Goal: Information Seeking & Learning: Learn about a topic

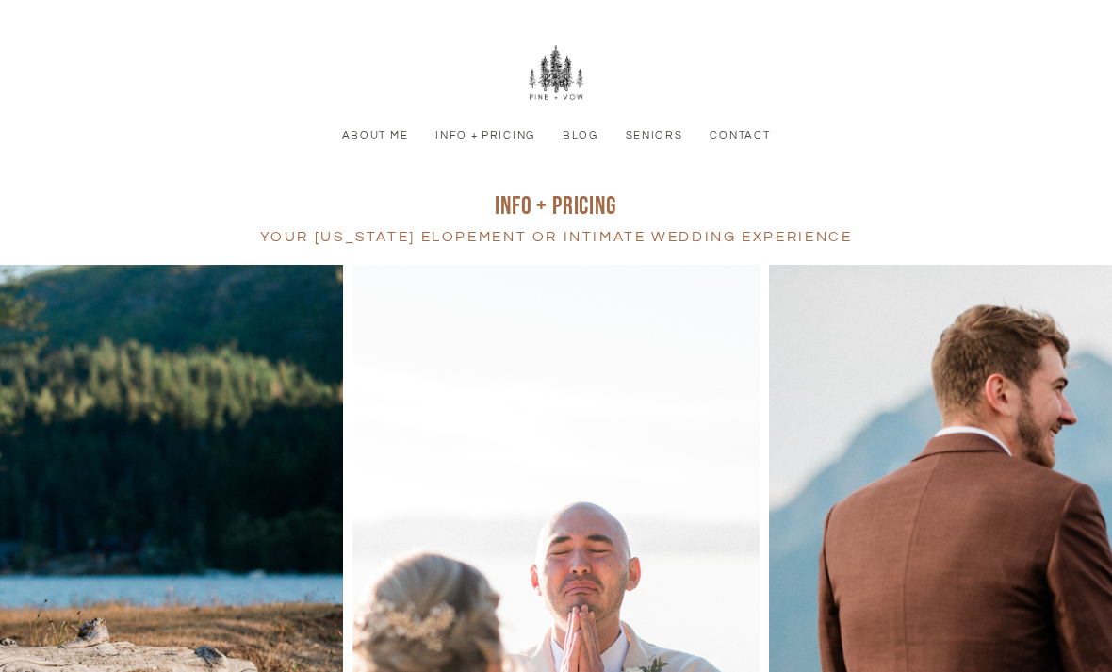
click at [510, 132] on link "Info + Pricing" at bounding box center [486, 135] width 118 height 17
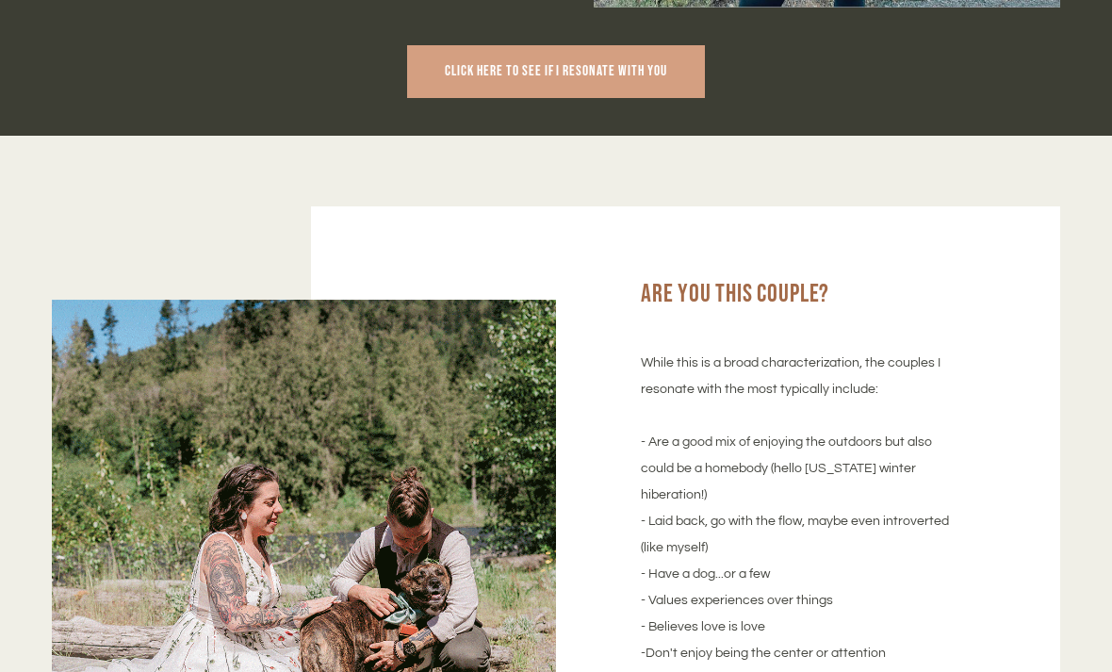
scroll to position [1730, 0]
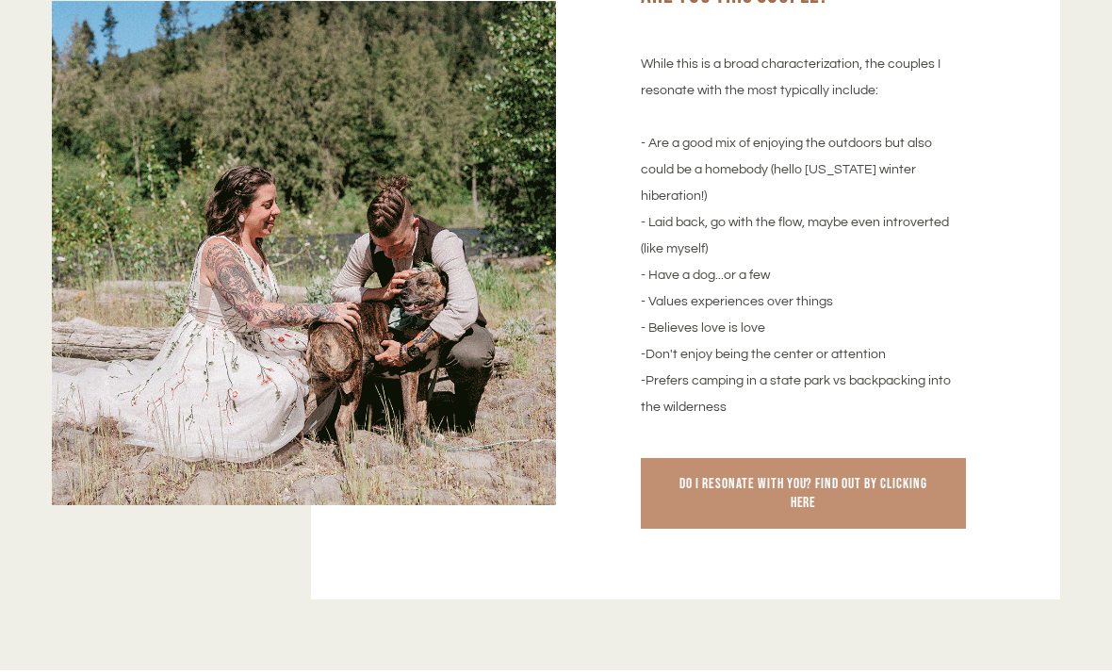
click at [829, 477] on span "Do I resonate with you? Find out by clicking here" at bounding box center [802, 493] width 247 height 36
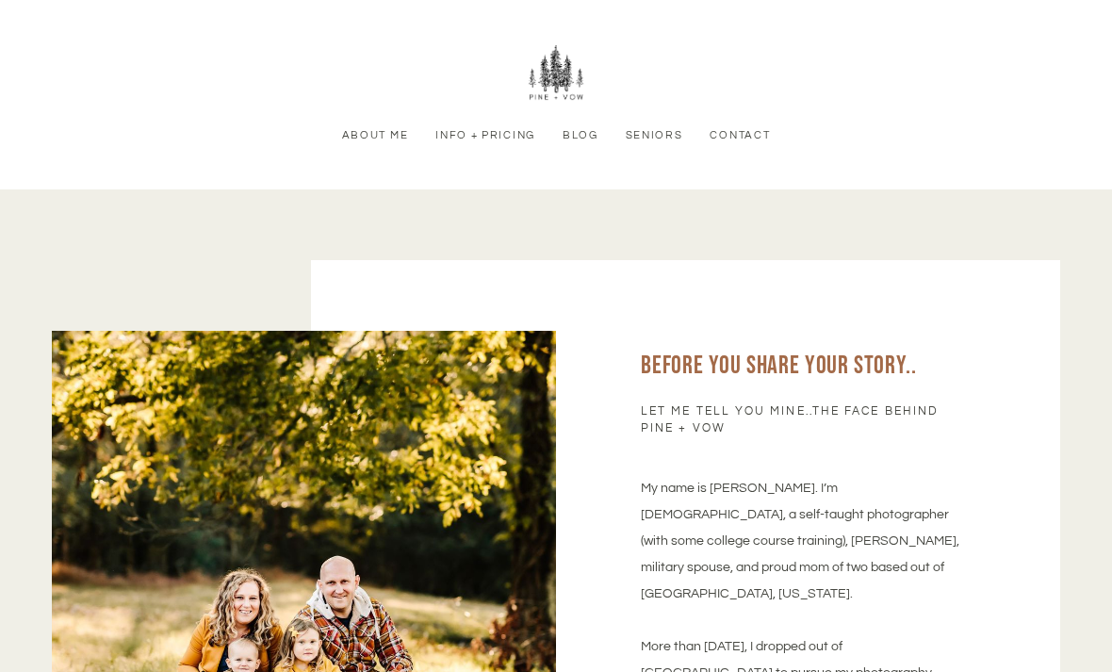
click at [465, 127] on link "Info + Pricing" at bounding box center [486, 135] width 118 height 17
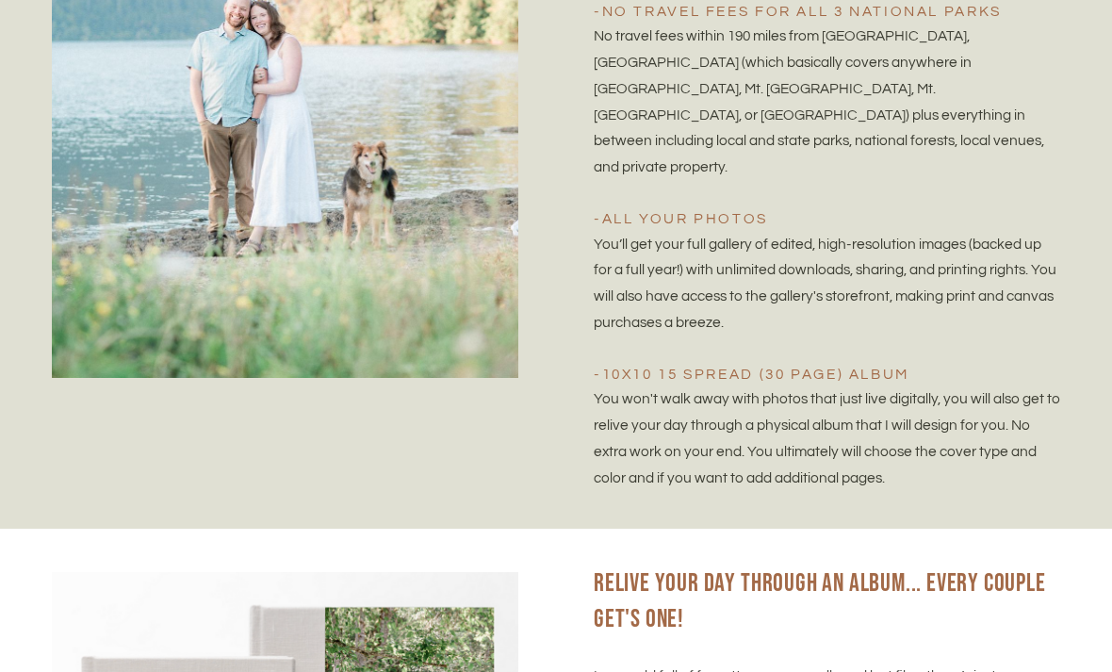
scroll to position [4092, 0]
